Goal: Communication & Community: Answer question/provide support

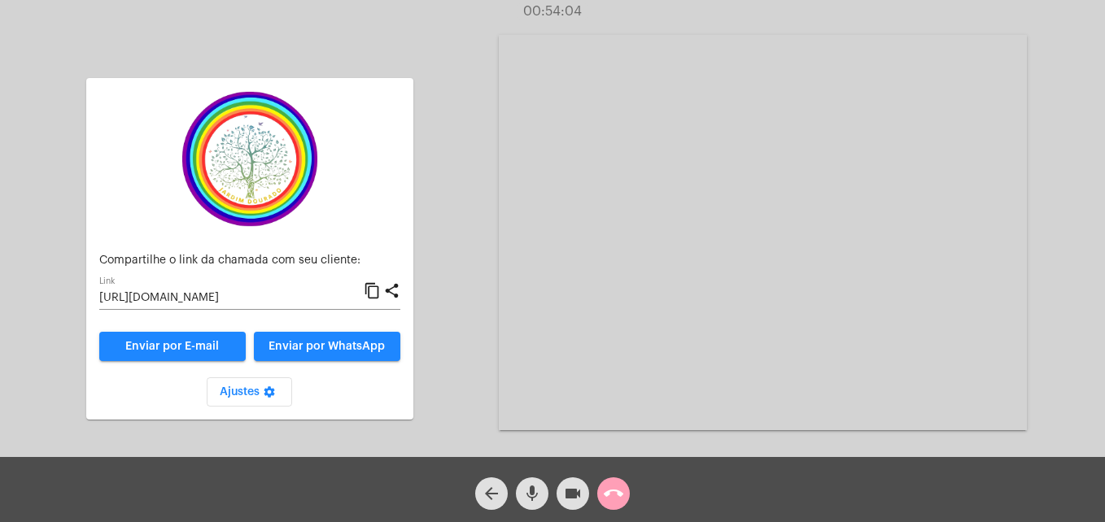
click at [610, 493] on mat-icon "call_end" at bounding box center [614, 494] width 20 height 20
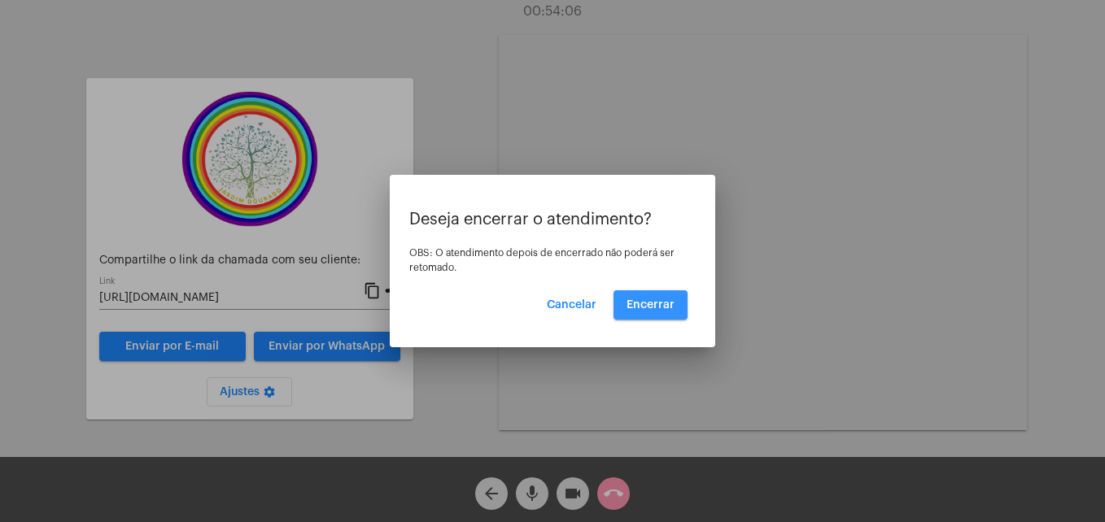
click at [649, 304] on span "Encerrar" at bounding box center [651, 304] width 48 height 11
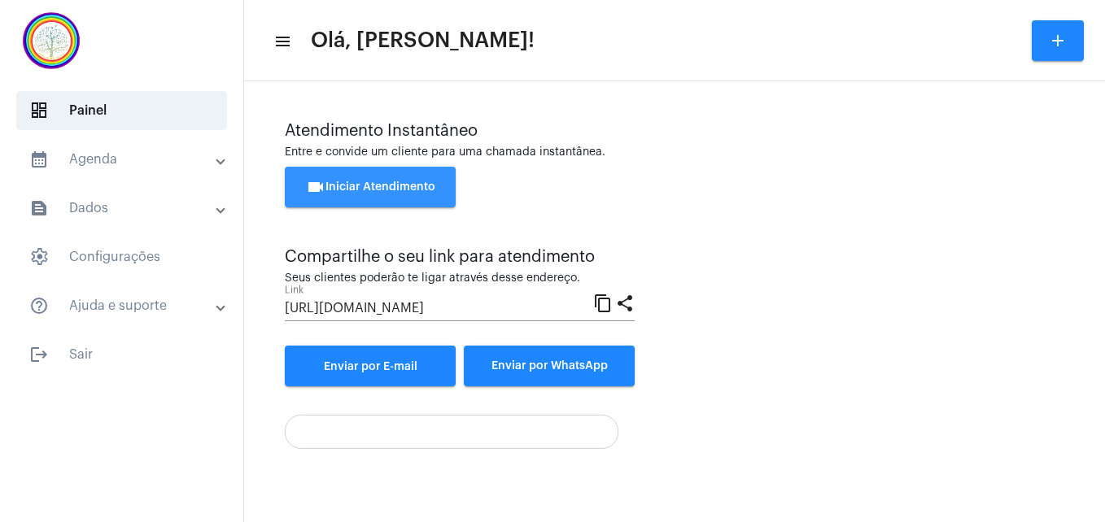
click at [406, 176] on button "videocam Iniciar Atendimento" at bounding box center [370, 187] width 171 height 41
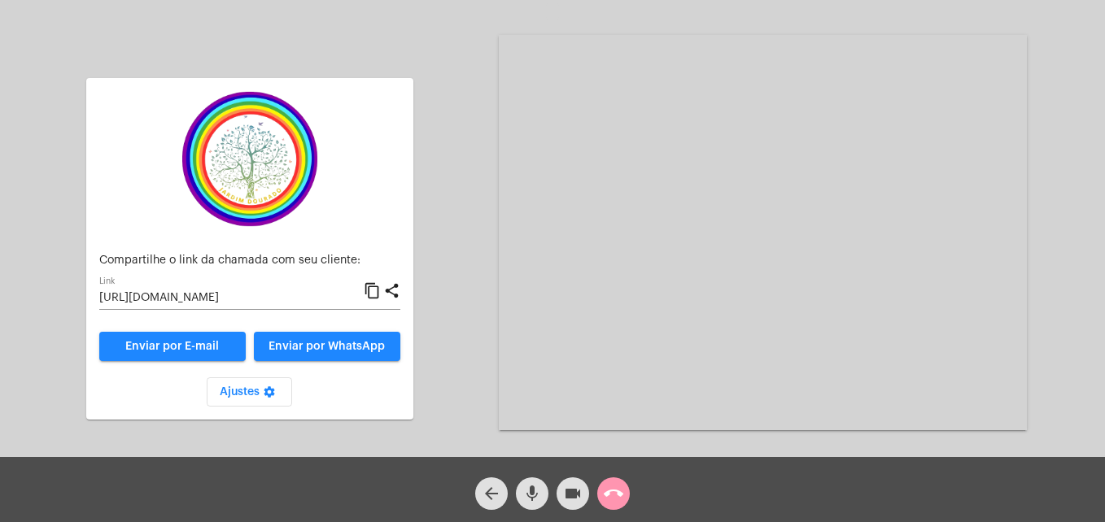
click at [373, 294] on mat-icon "content_copy" at bounding box center [372, 292] width 17 height 20
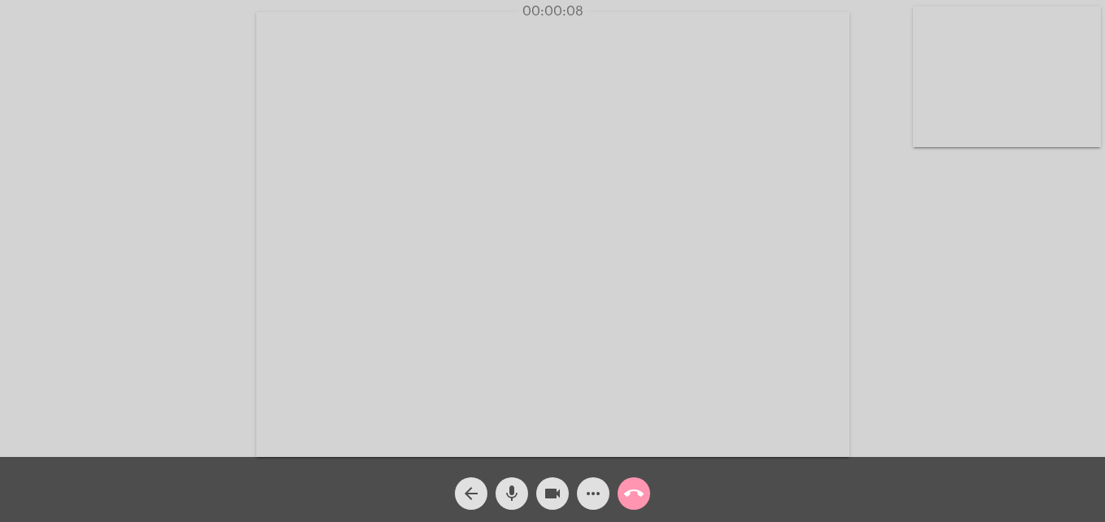
click at [927, 129] on video at bounding box center [1007, 77] width 188 height 141
click at [450, 428] on video at bounding box center [700, 233] width 593 height 445
